Goal: Transaction & Acquisition: Purchase product/service

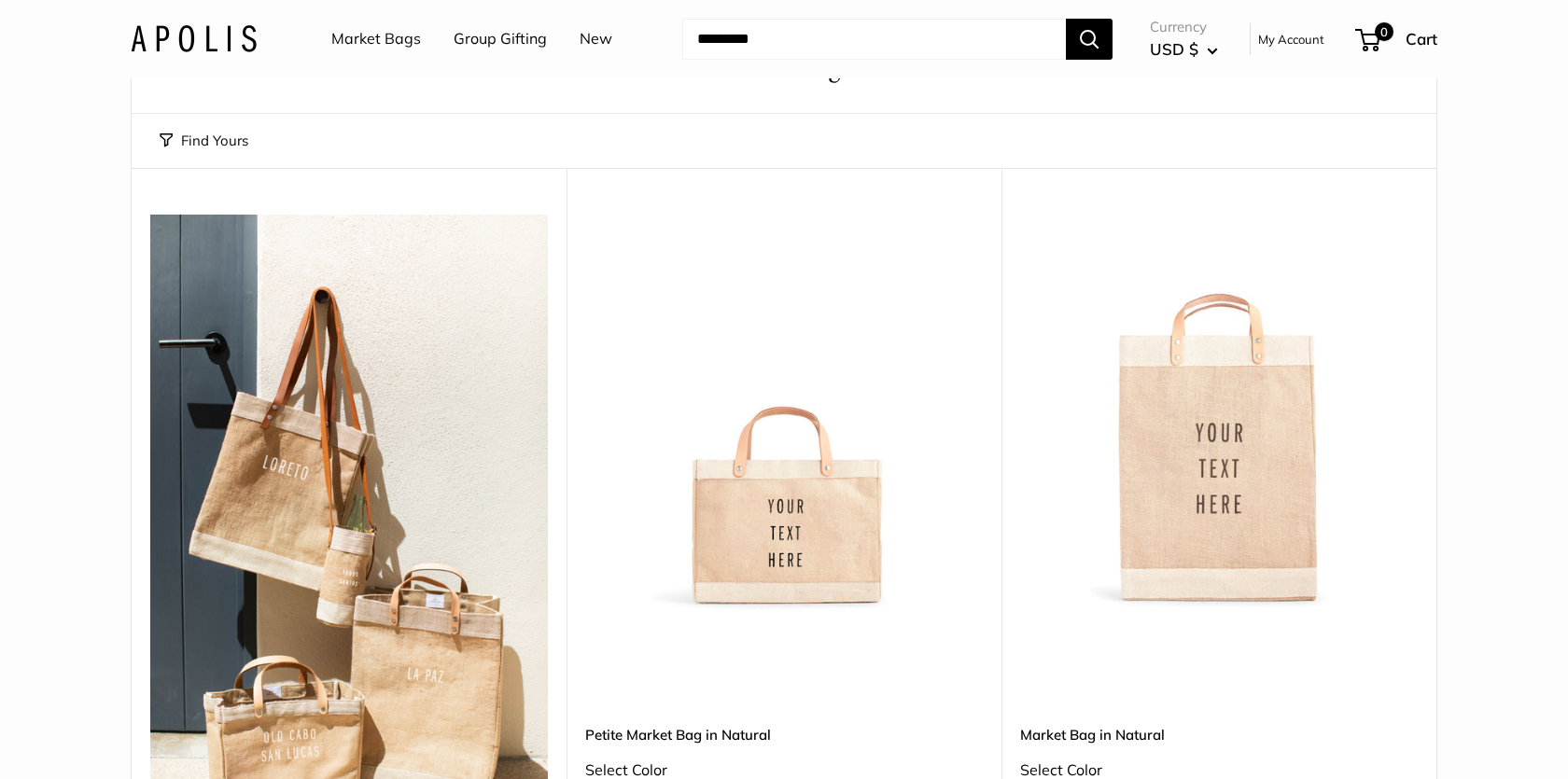
scroll to position [335, 0]
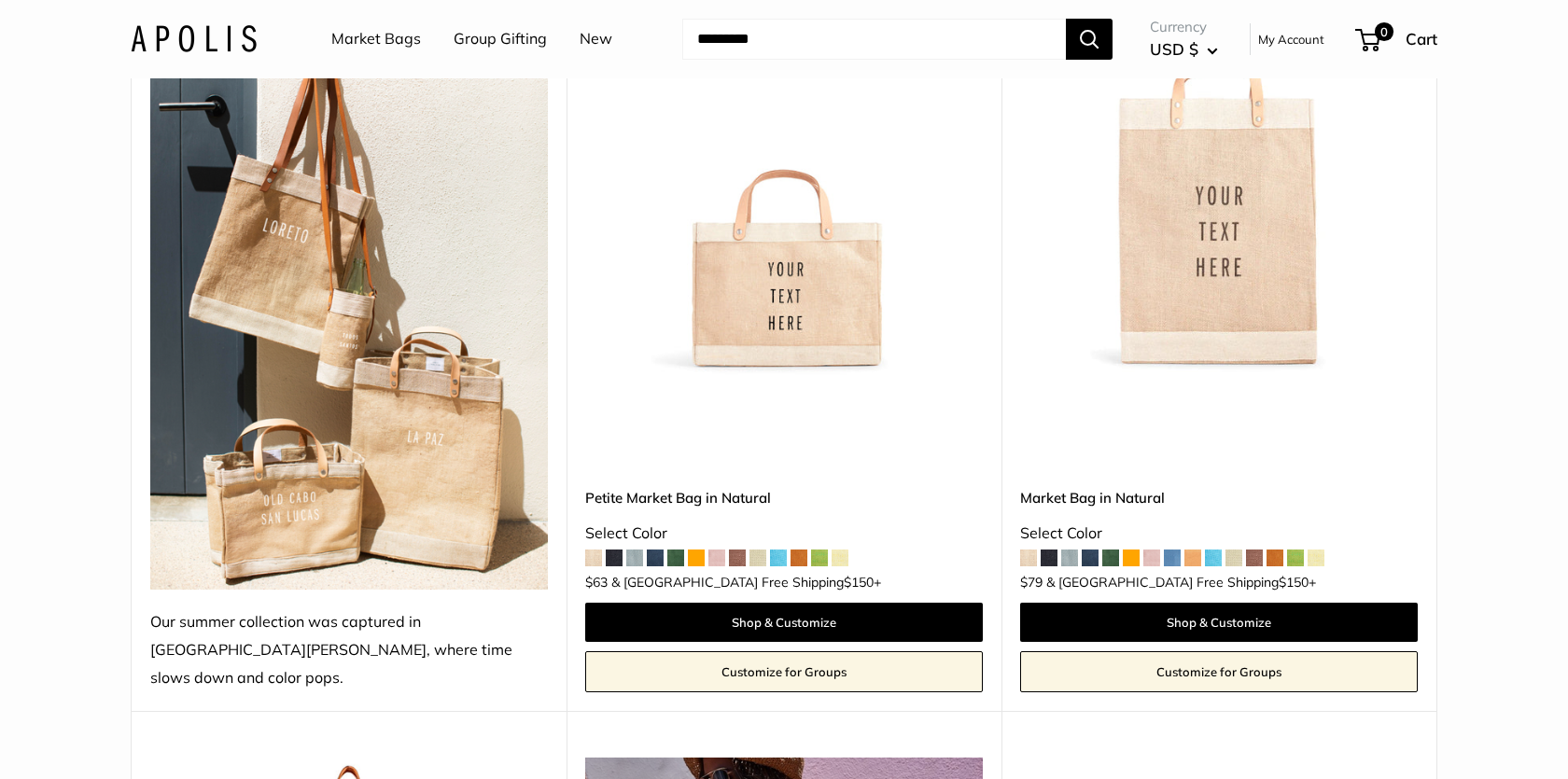
click at [0, 0] on img at bounding box center [0, 0] width 0 height 0
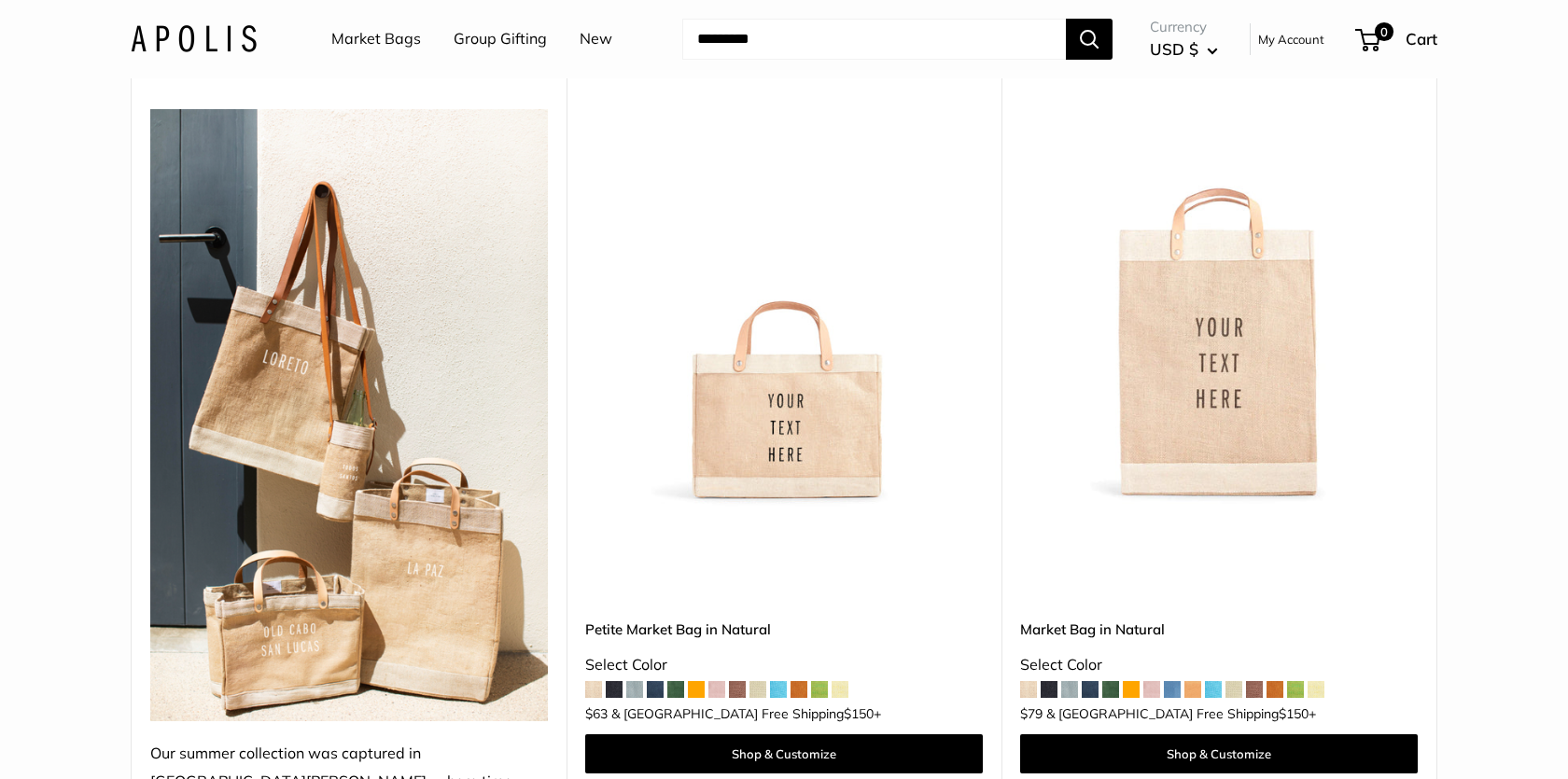
scroll to position [0, 0]
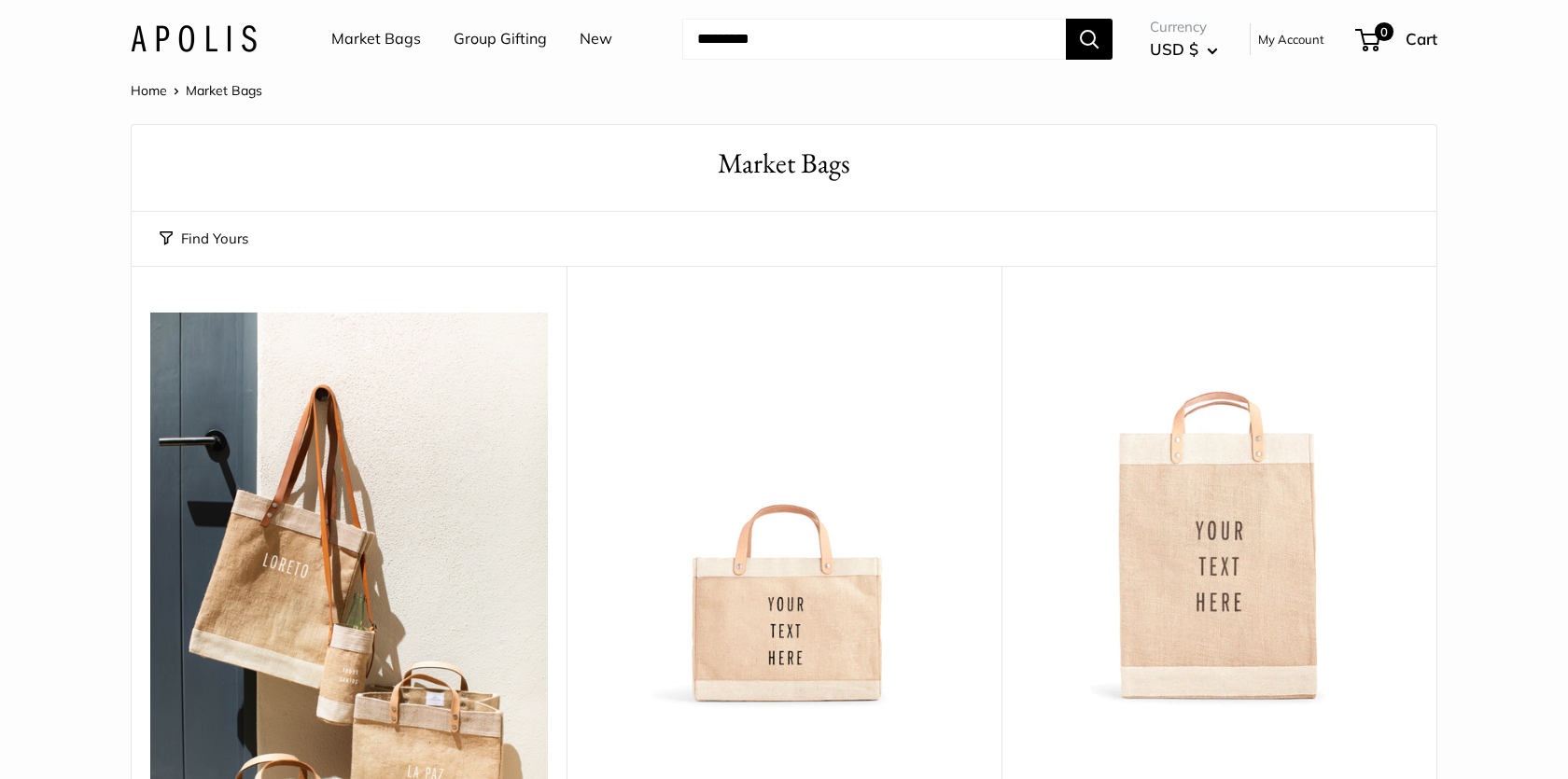
click at [409, 35] on link "Market Bags" at bounding box center [375, 38] width 89 height 28
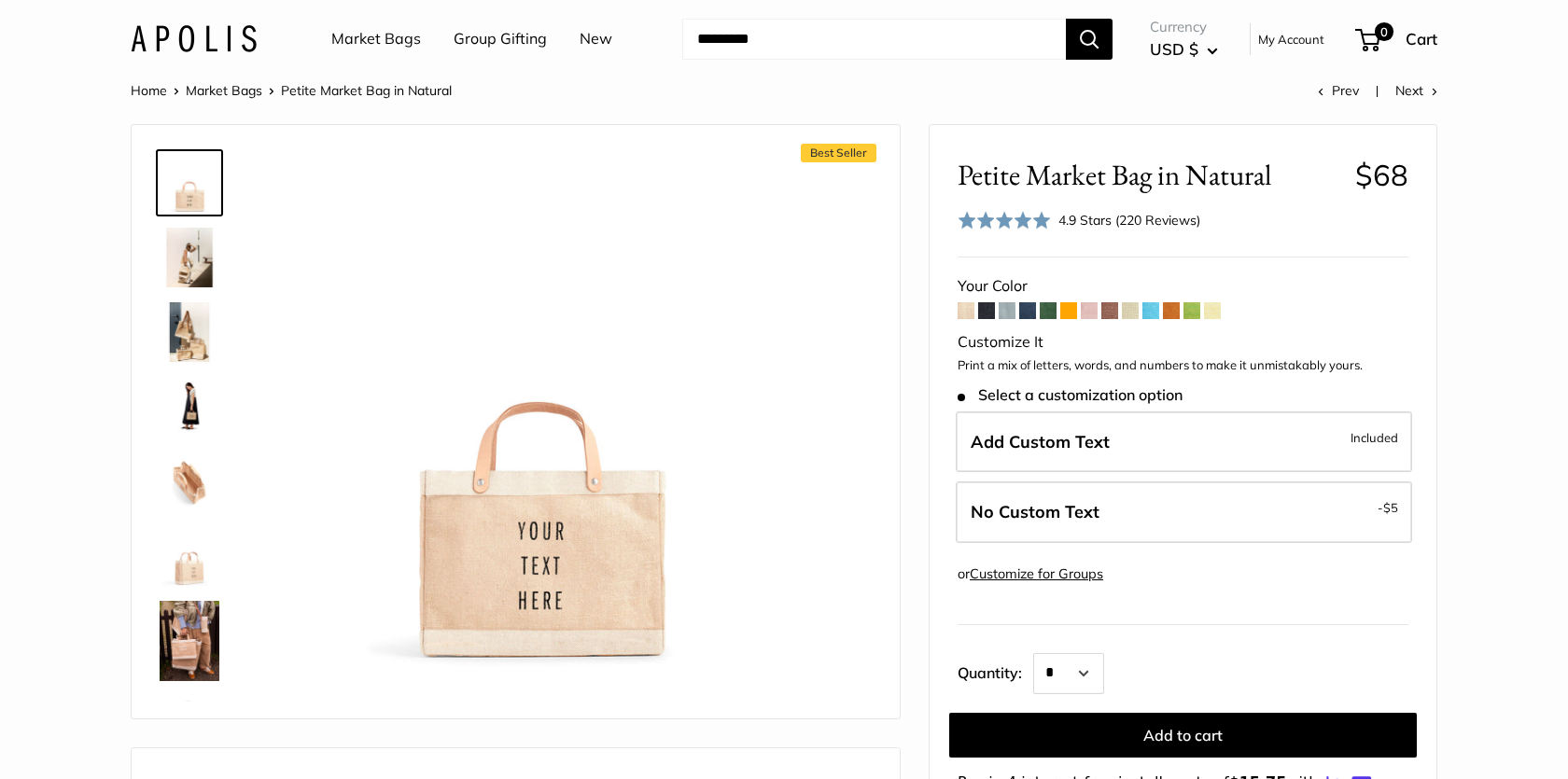
click at [194, 248] on img at bounding box center [189, 257] width 59 height 59
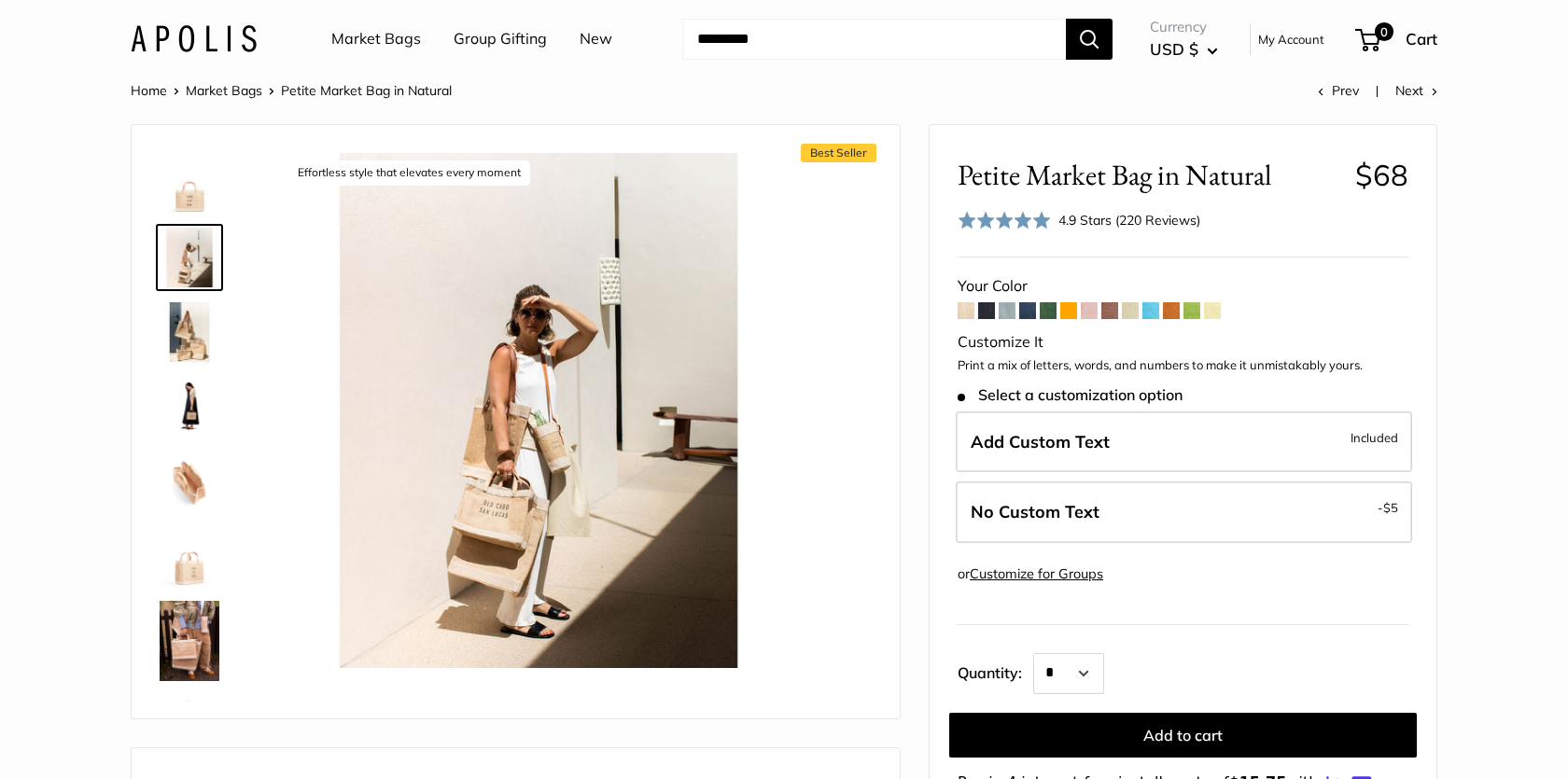
click at [191, 332] on img at bounding box center [189, 332] width 59 height 59
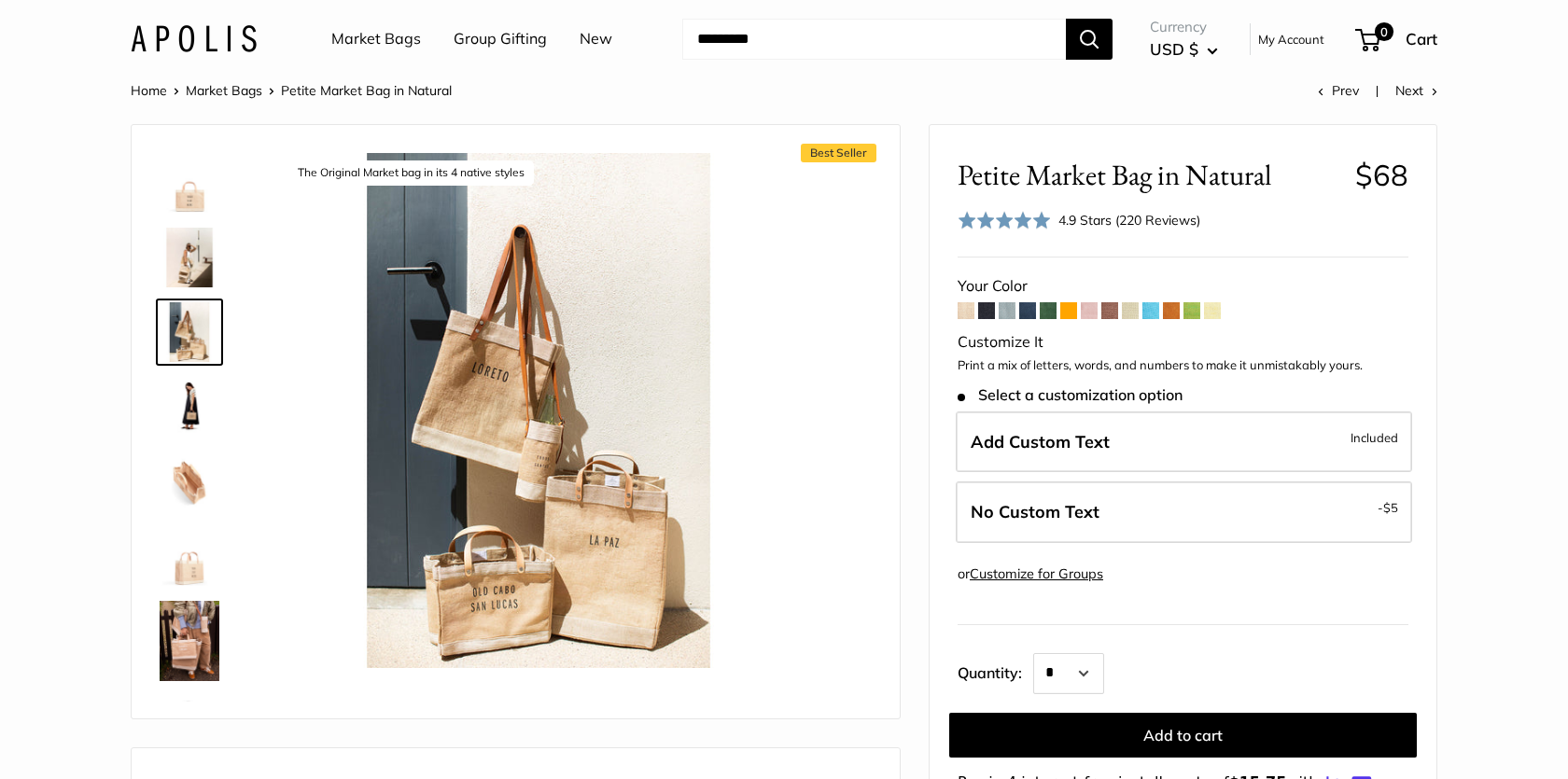
click at [195, 403] on img at bounding box center [189, 407] width 59 height 59
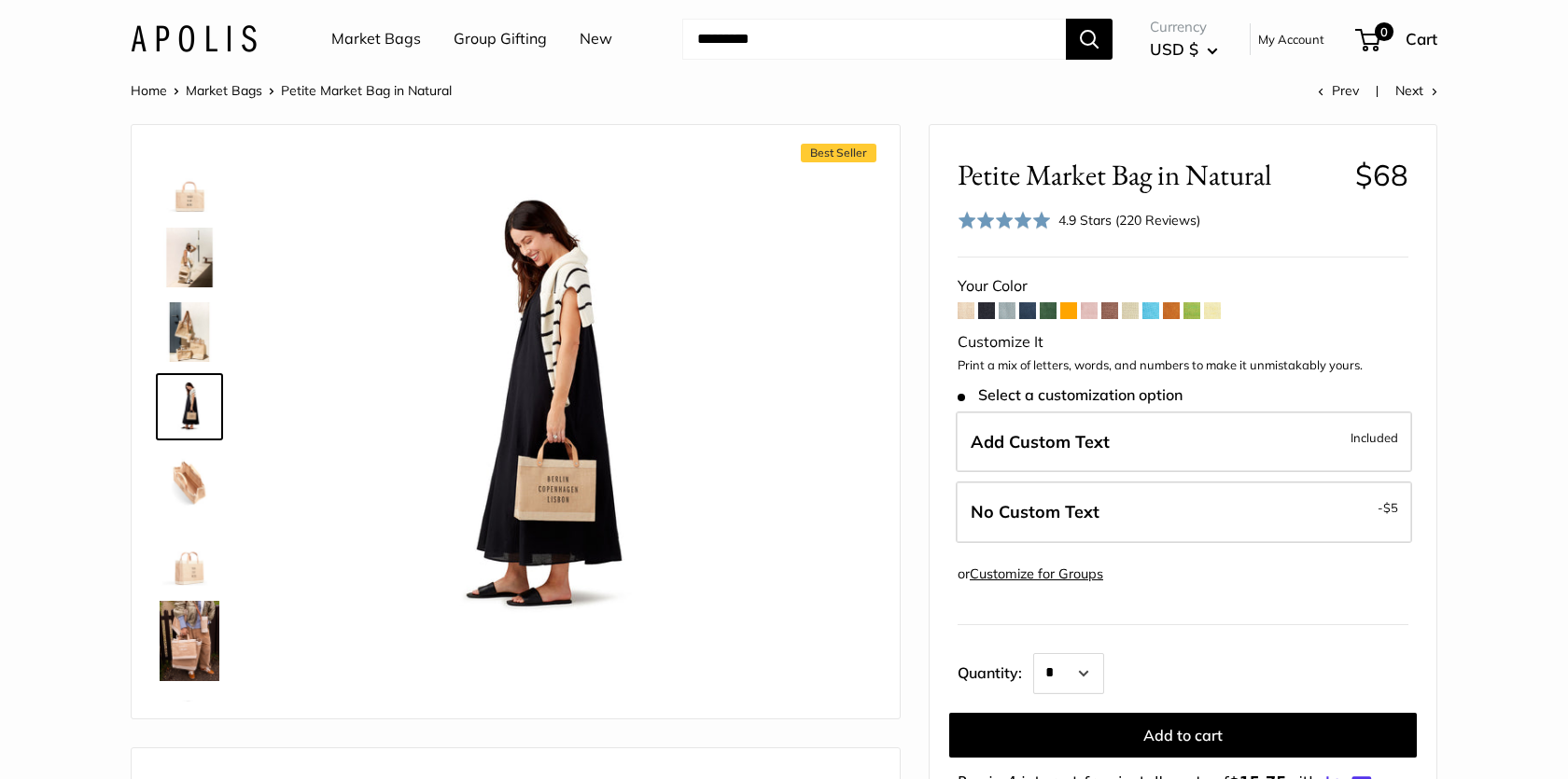
click at [192, 488] on img at bounding box center [189, 482] width 59 height 59
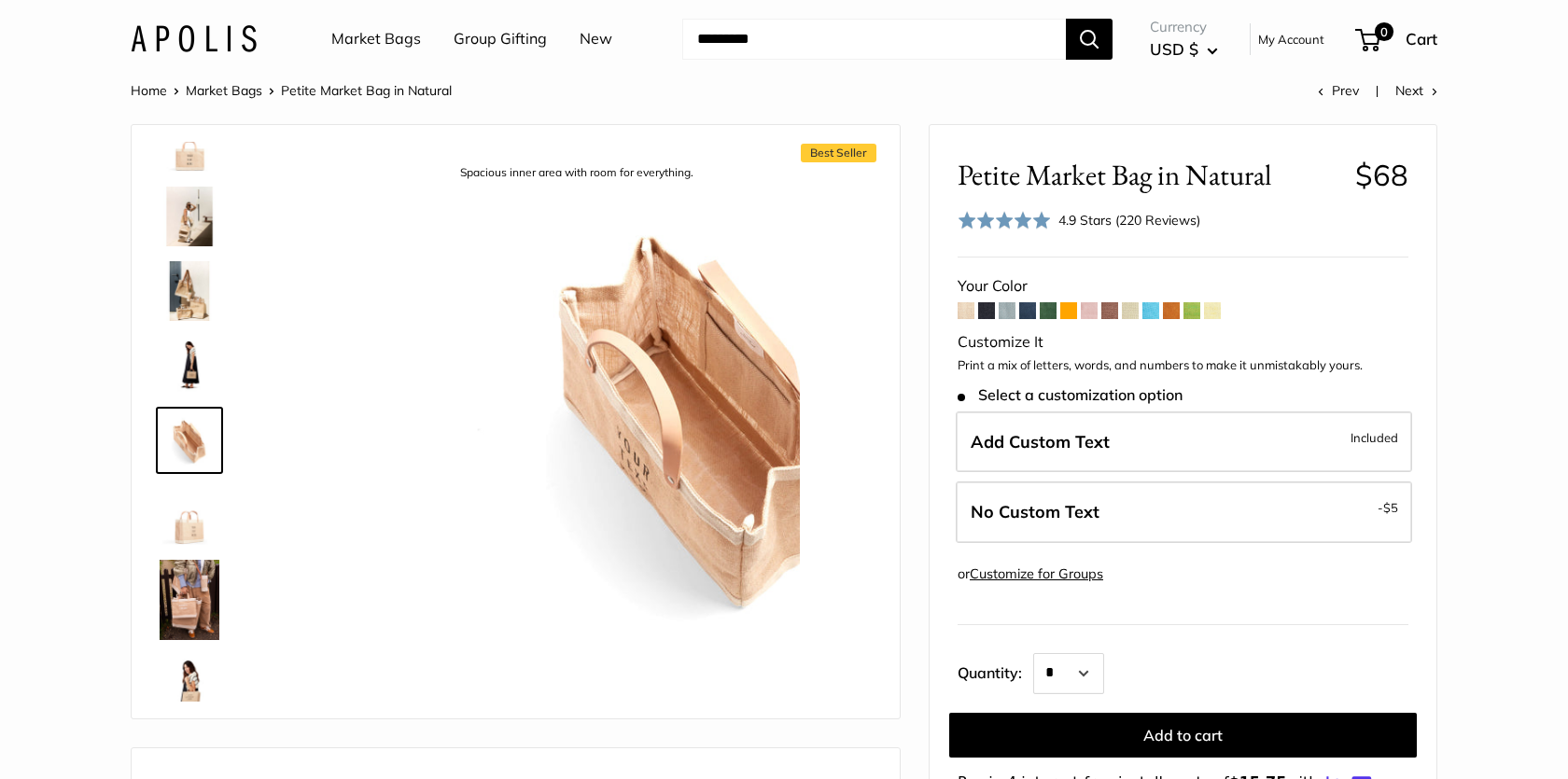
scroll to position [58, 0]
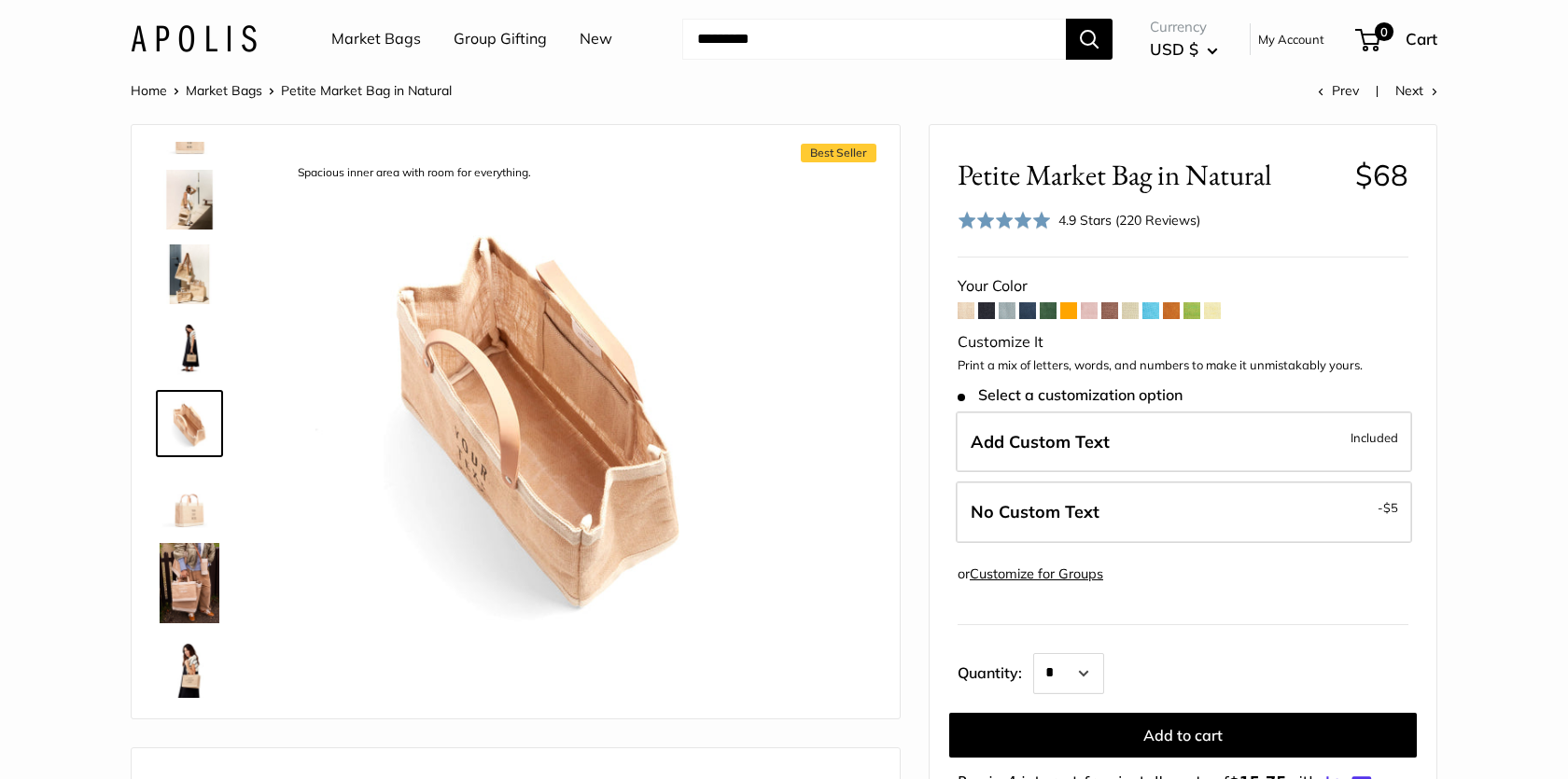
click at [193, 573] on img at bounding box center [189, 583] width 59 height 81
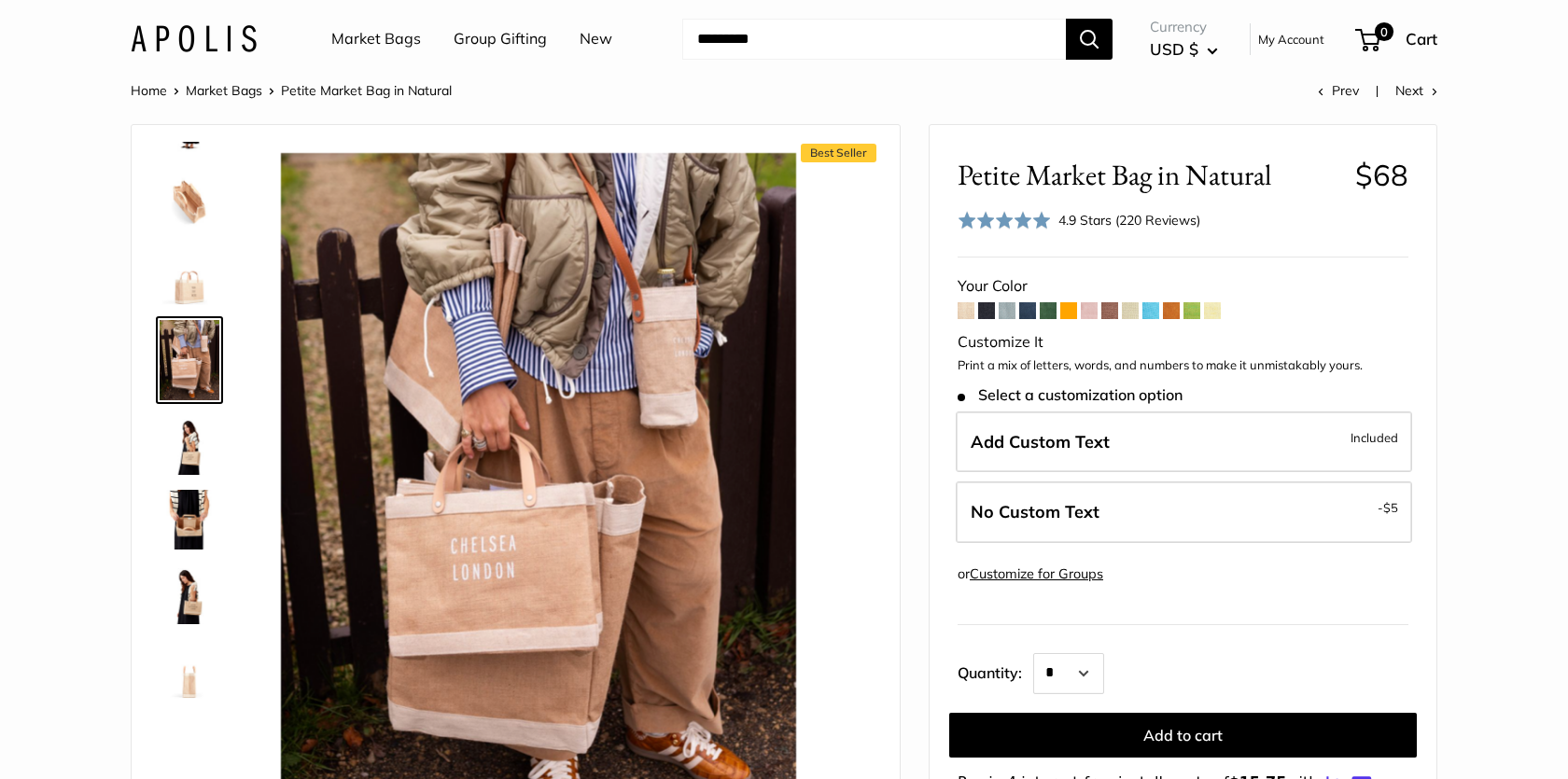
scroll to position [289, 0]
click at [189, 640] on img at bounding box center [189, 660] width 59 height 59
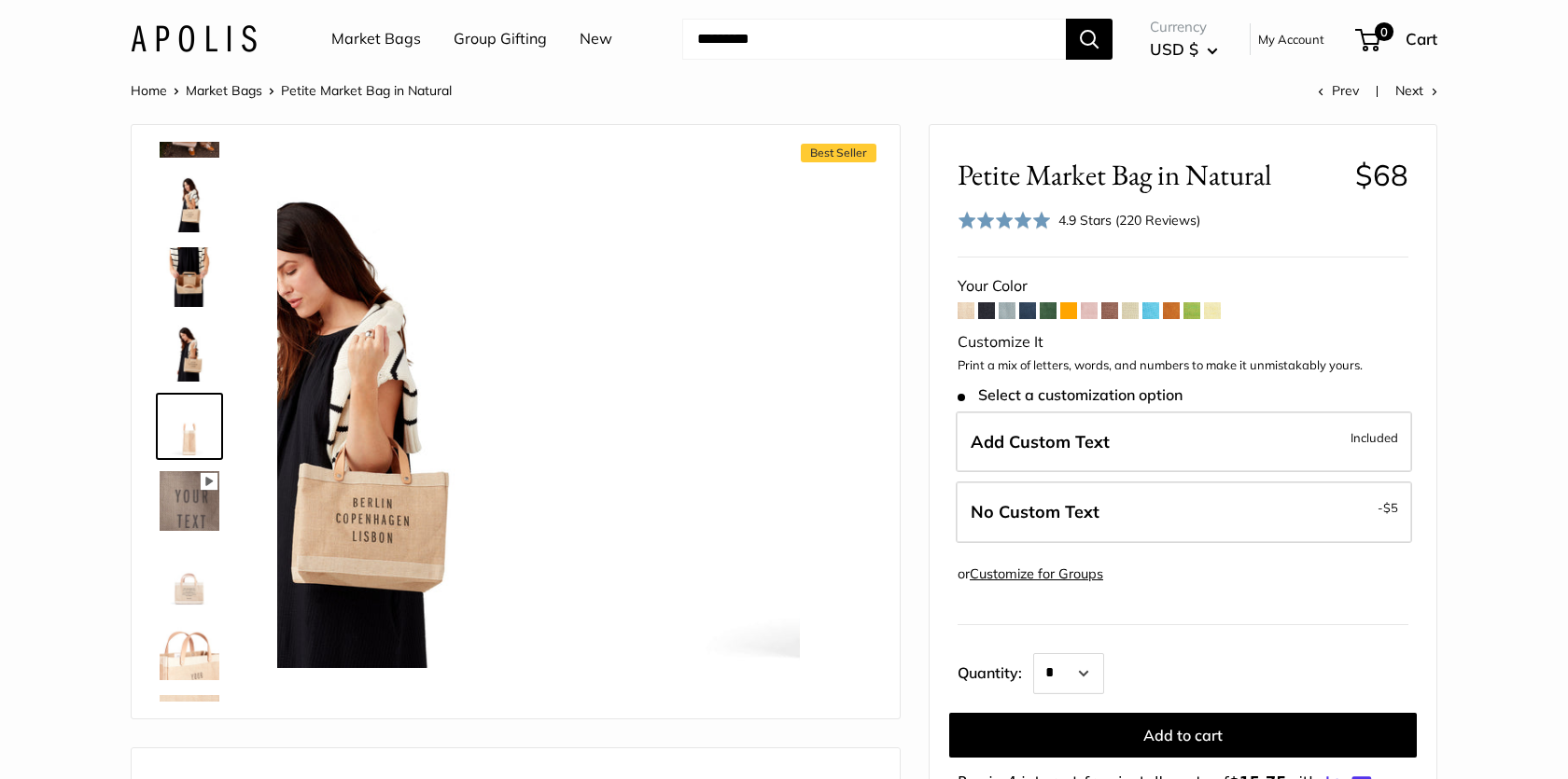
scroll to position [526, 0]
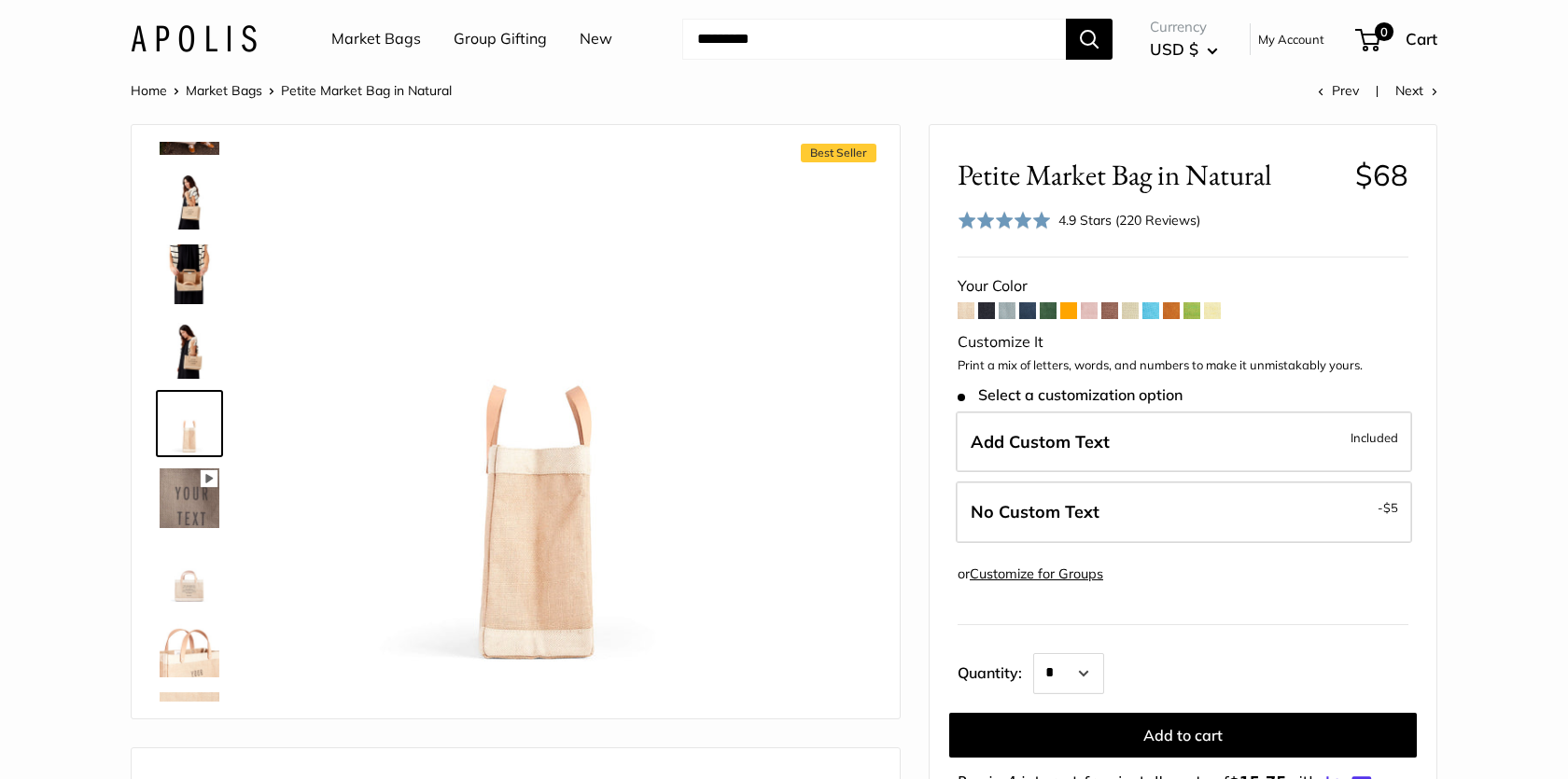
click at [198, 424] on img at bounding box center [189, 423] width 59 height 59
click at [195, 596] on img at bounding box center [189, 573] width 59 height 59
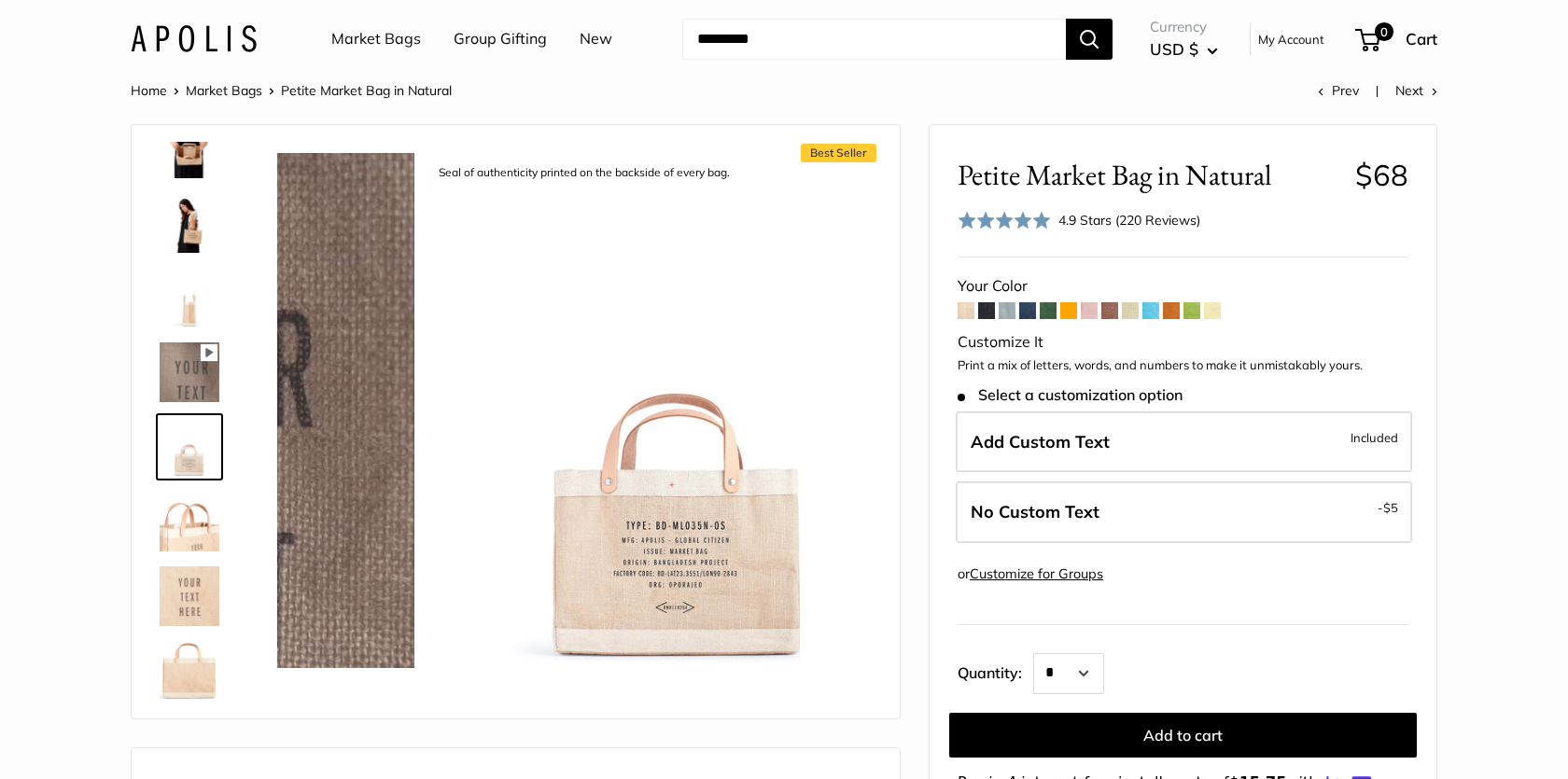
scroll to position [675, 0]
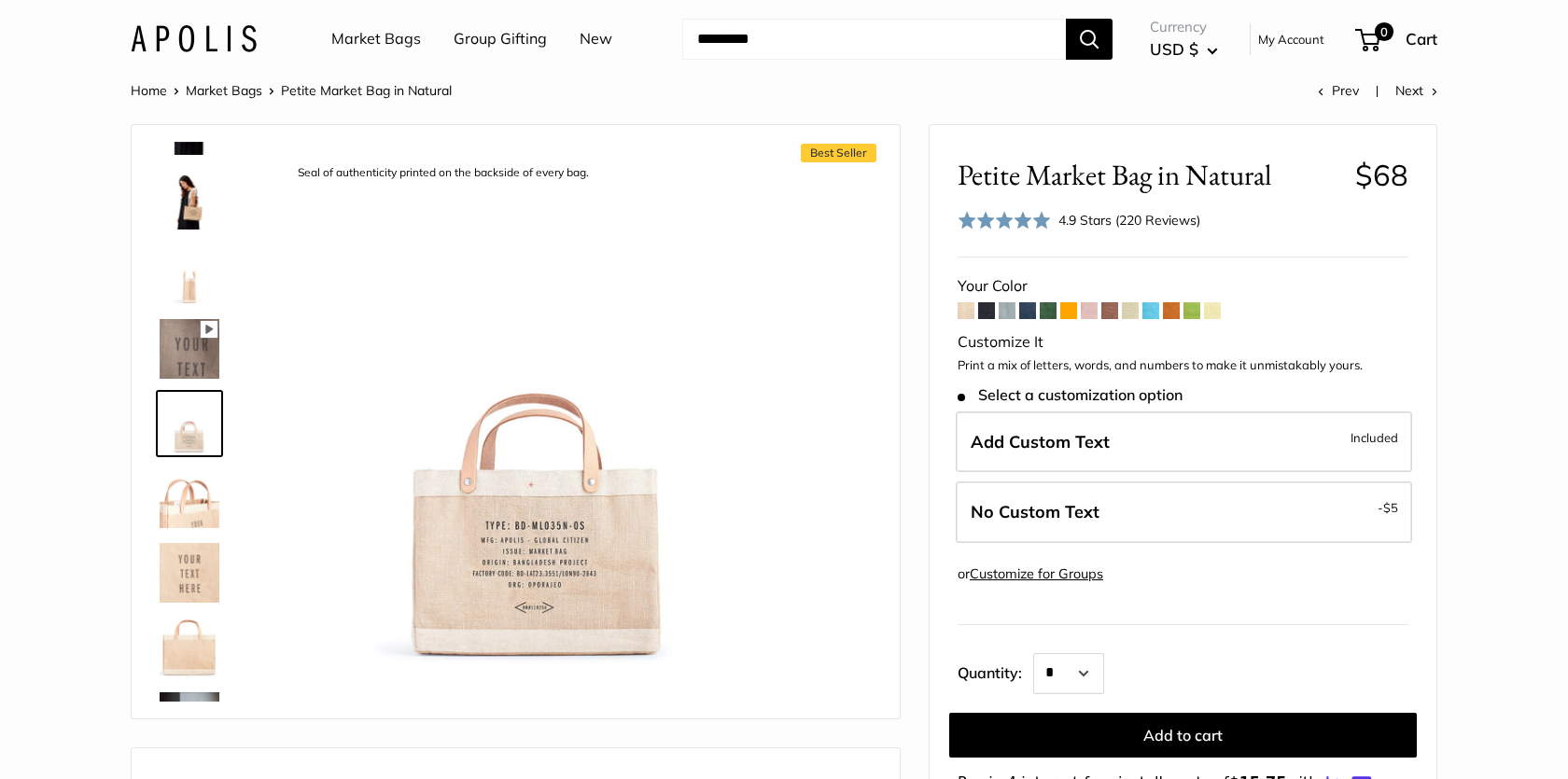
click at [201, 642] on img at bounding box center [189, 648] width 59 height 59
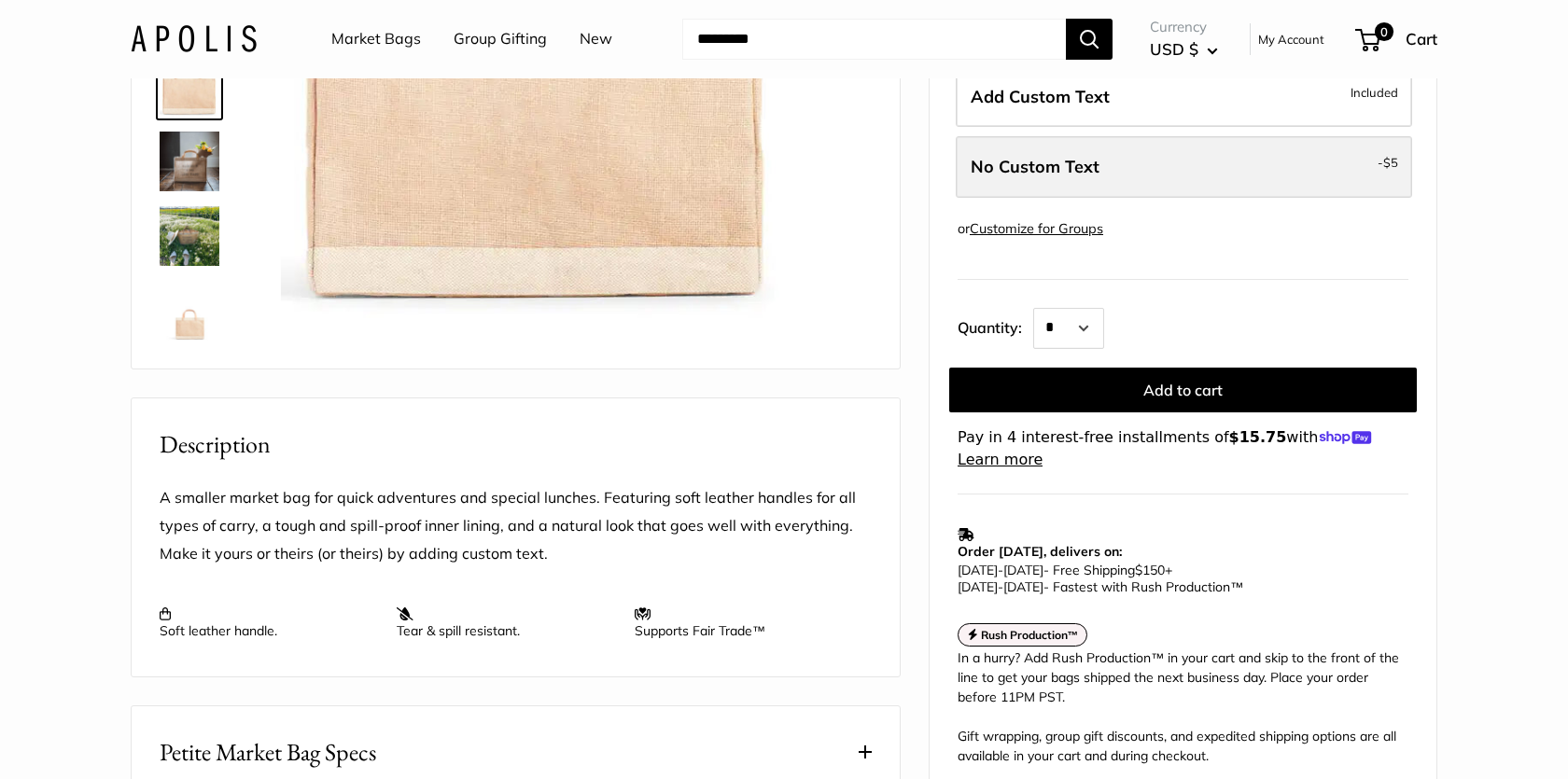
scroll to position [417, 0]
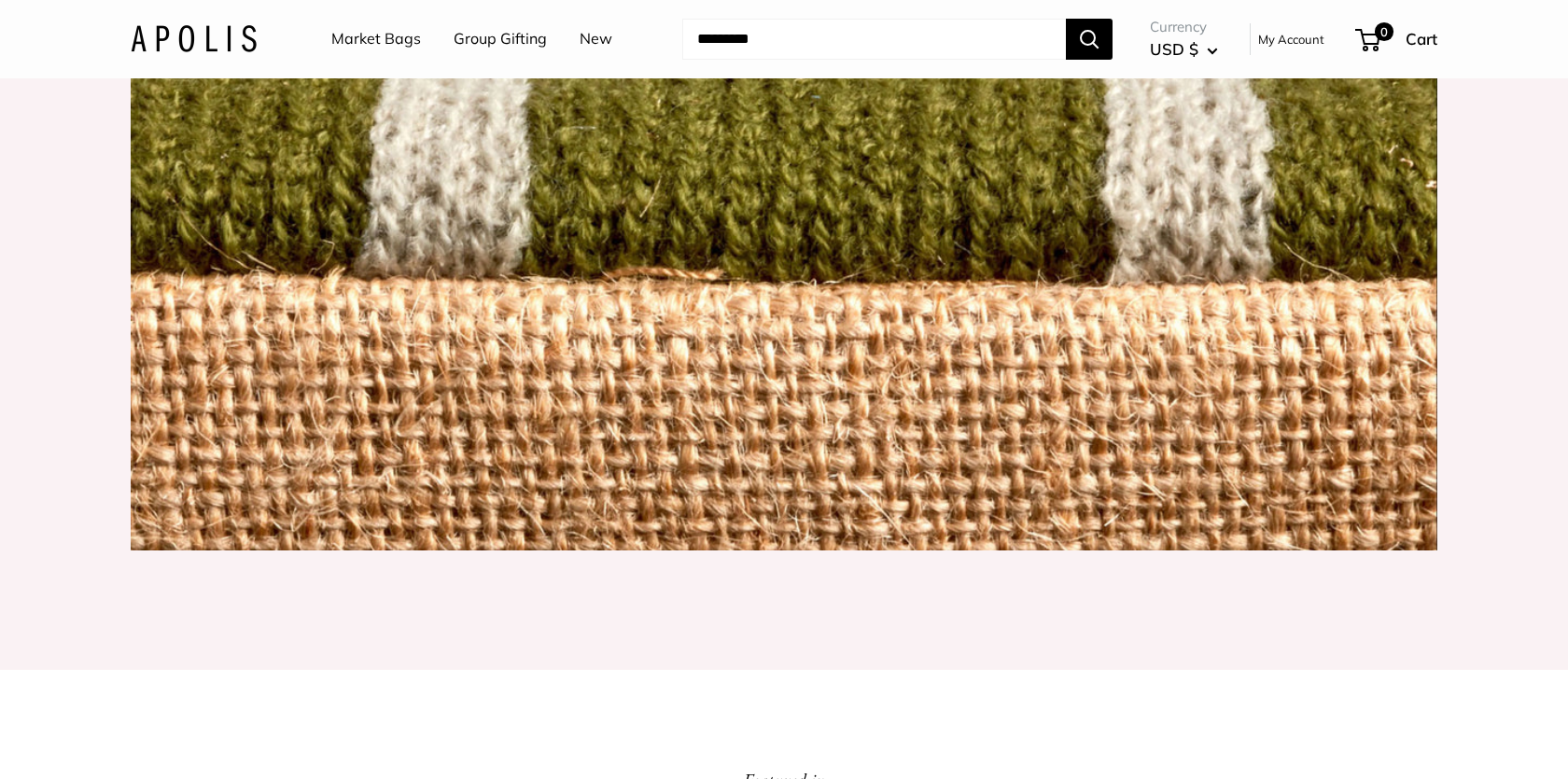
scroll to position [2207, 0]
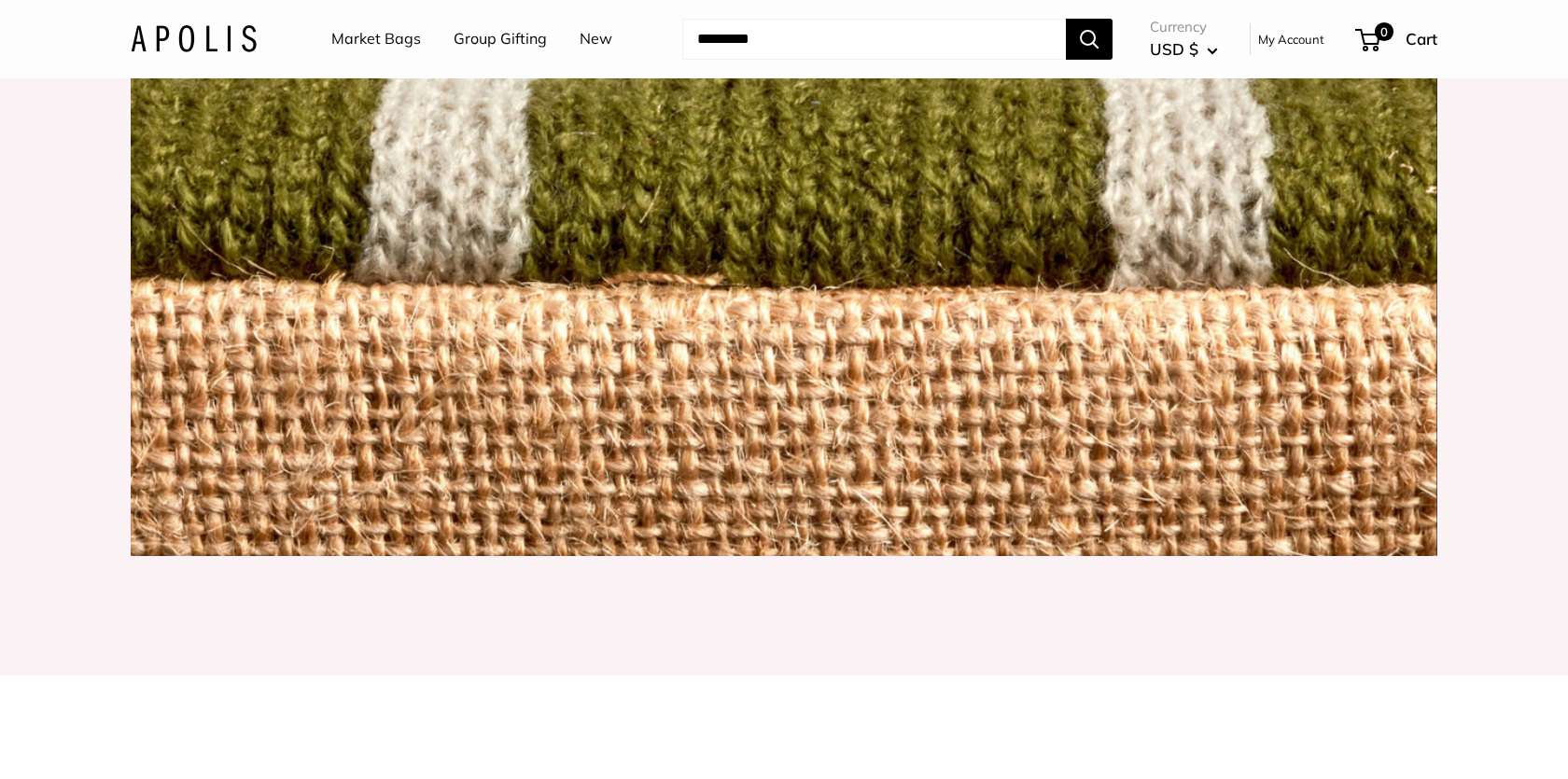
click at [385, 32] on link "Market Bags" at bounding box center [375, 38] width 89 height 28
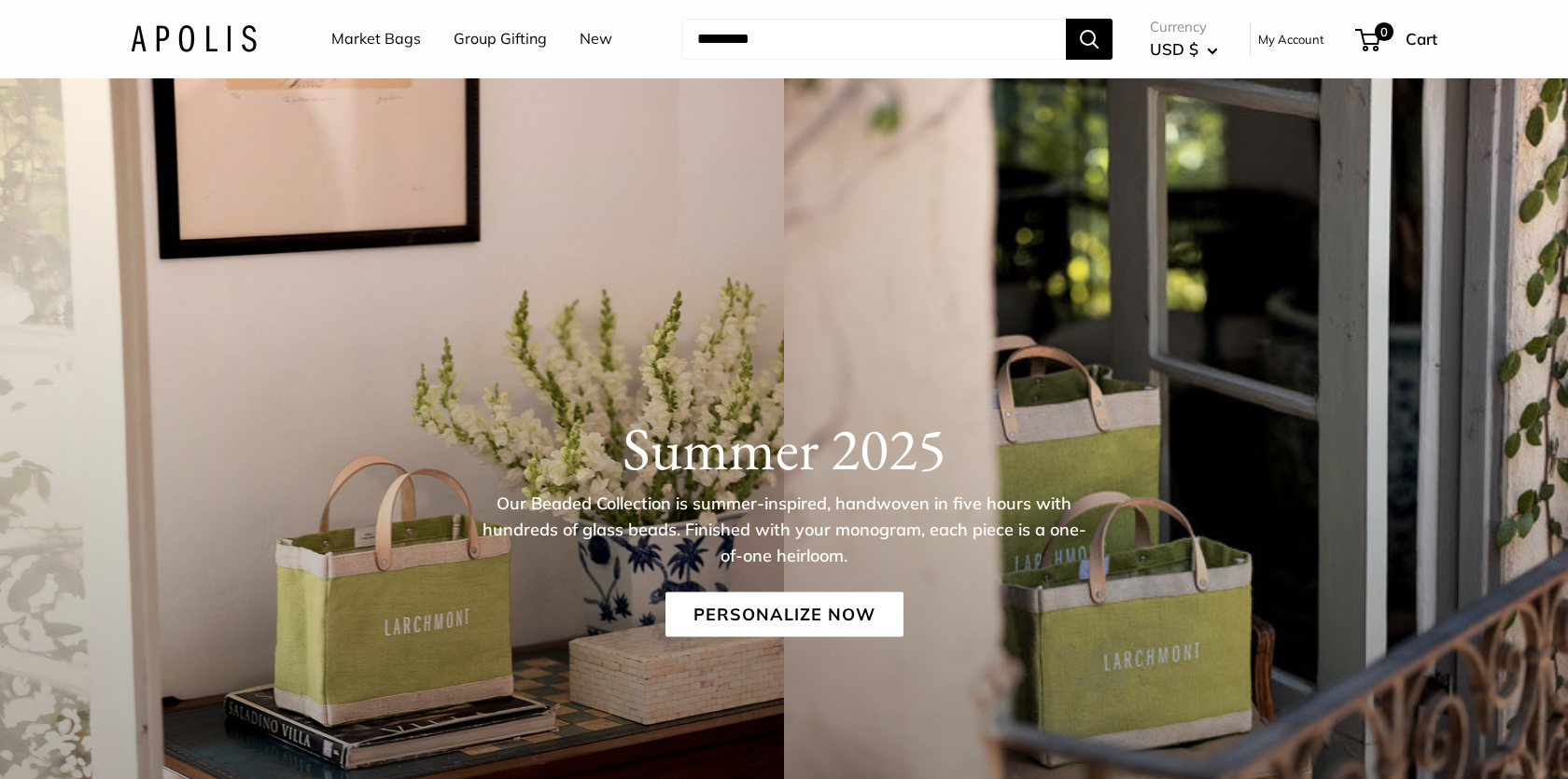
click at [593, 42] on link "New" at bounding box center [596, 38] width 33 height 28
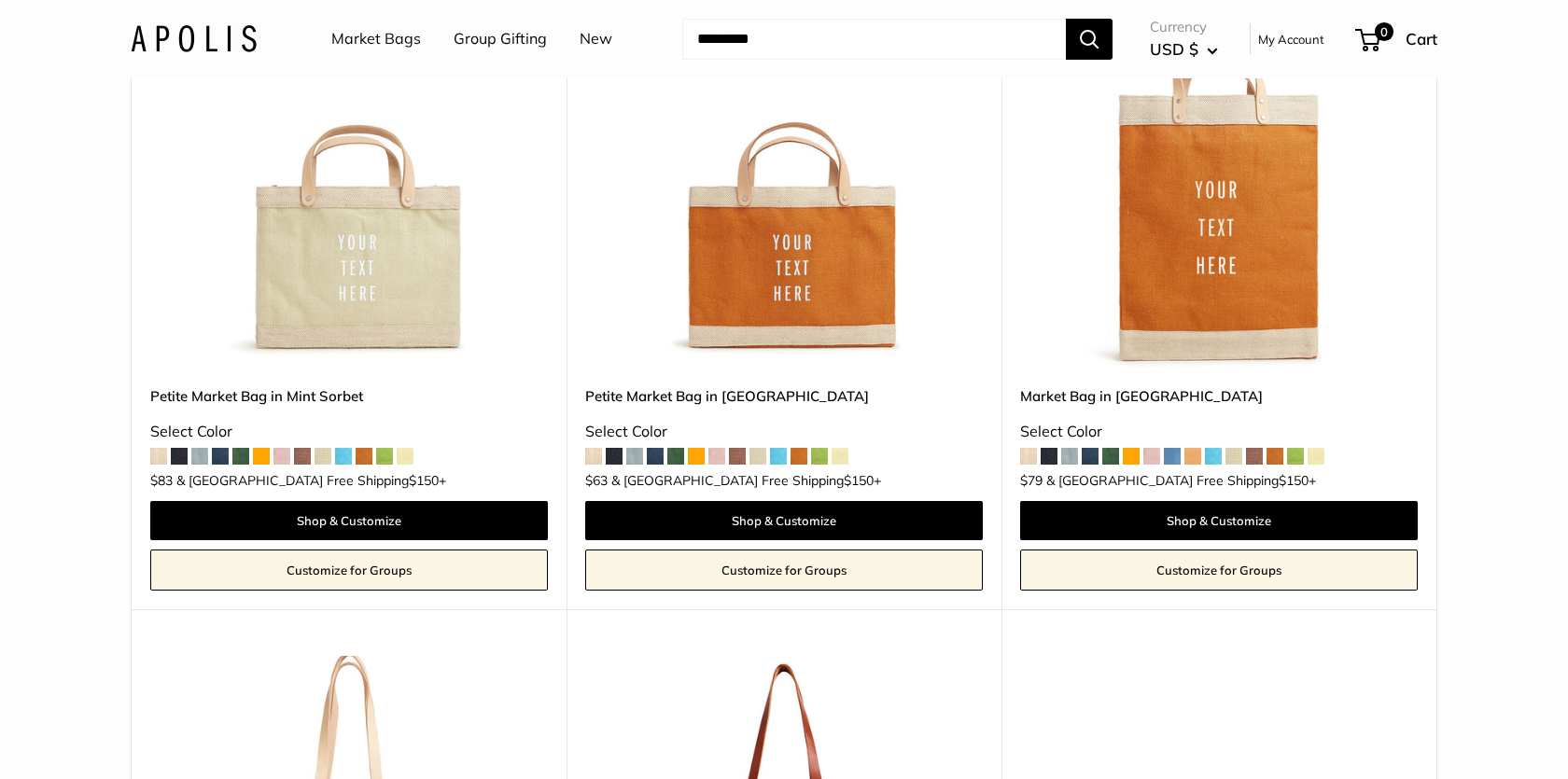
scroll to position [6355, 0]
